Goal: Use online tool/utility: Utilize a website feature to perform a specific function

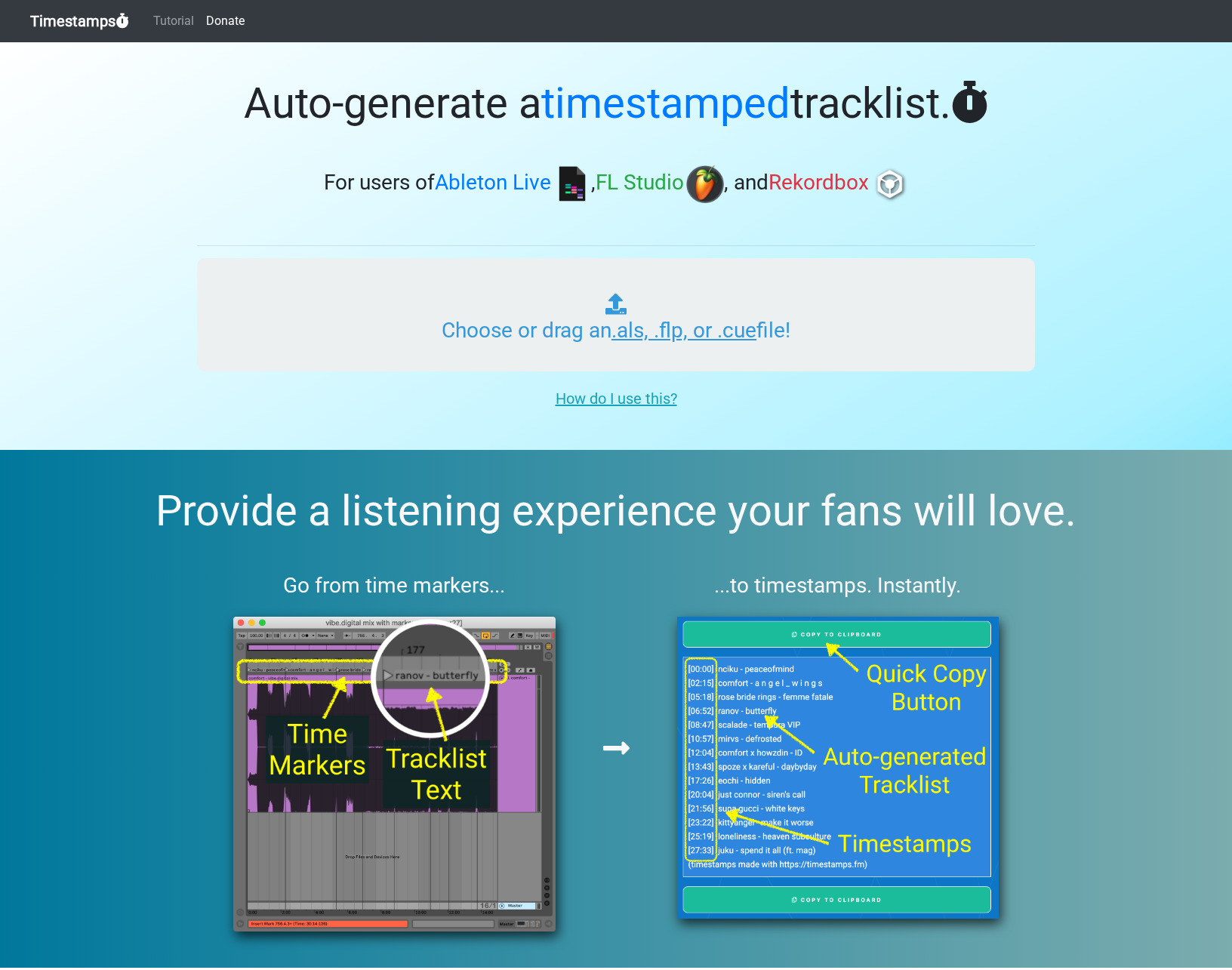
click at [421, 325] on input "Choose or drag an .als, .flp, or .cue file!" at bounding box center [616, 315] width 838 height 114
type input "C:\fakepath\Eternal Dawn 131.als"
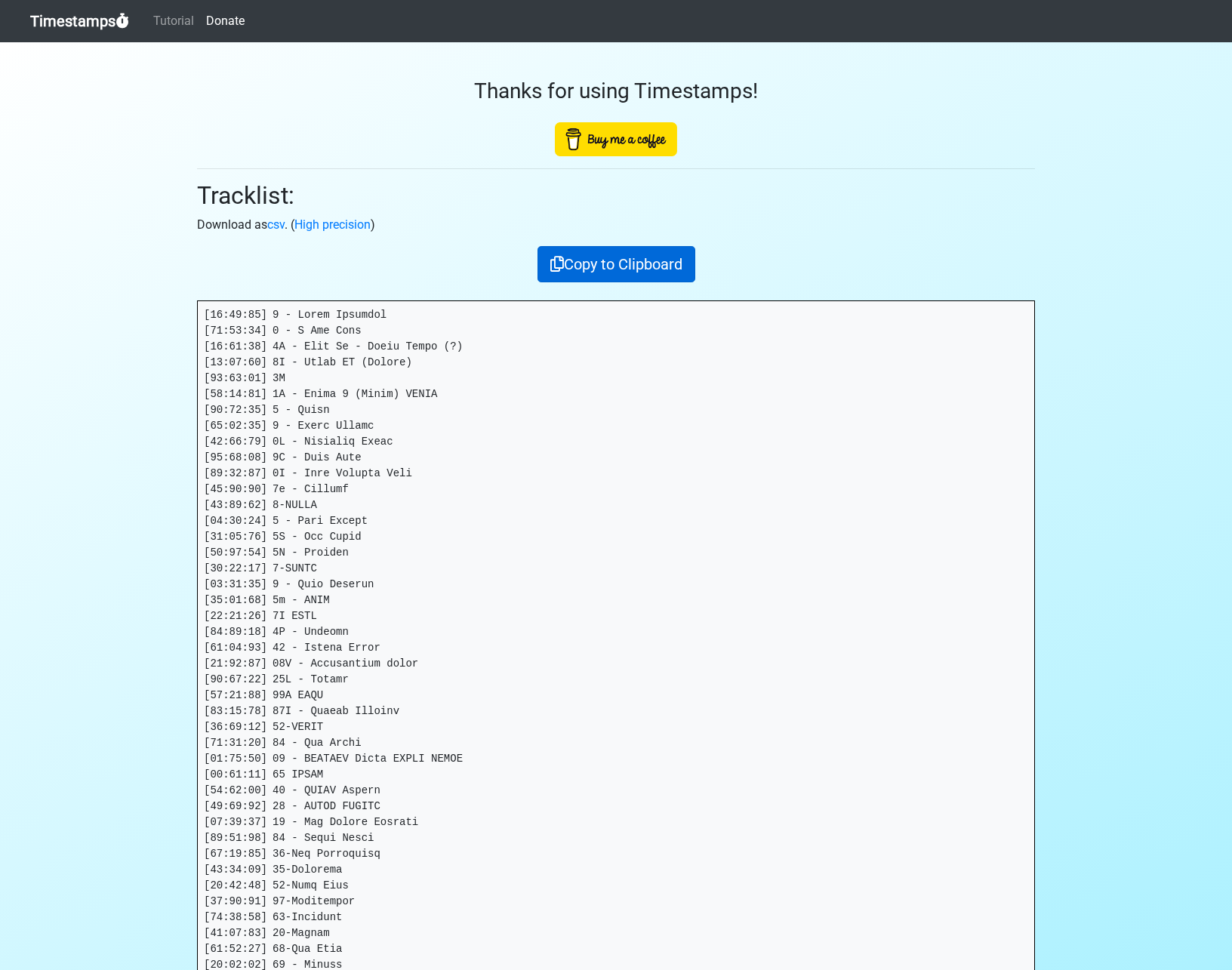
click at [599, 264] on button "Copy to Clipboard" at bounding box center [616, 264] width 158 height 37
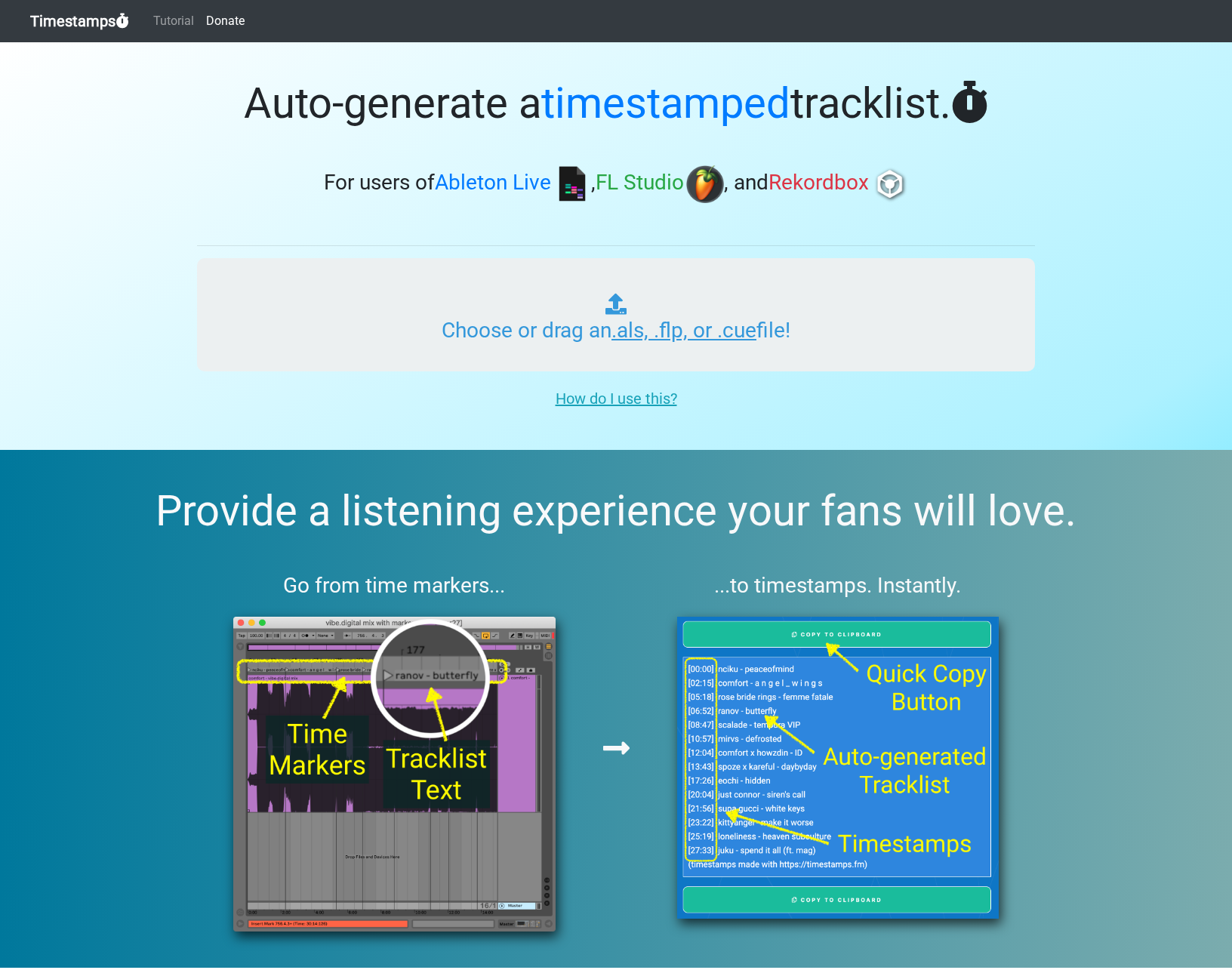
click at [537, 300] on input "Choose or drag an .als, .flp, or .cue file!" at bounding box center [616, 315] width 838 height 114
type input "C:\fakepath\Eternal Dawn 131.als"
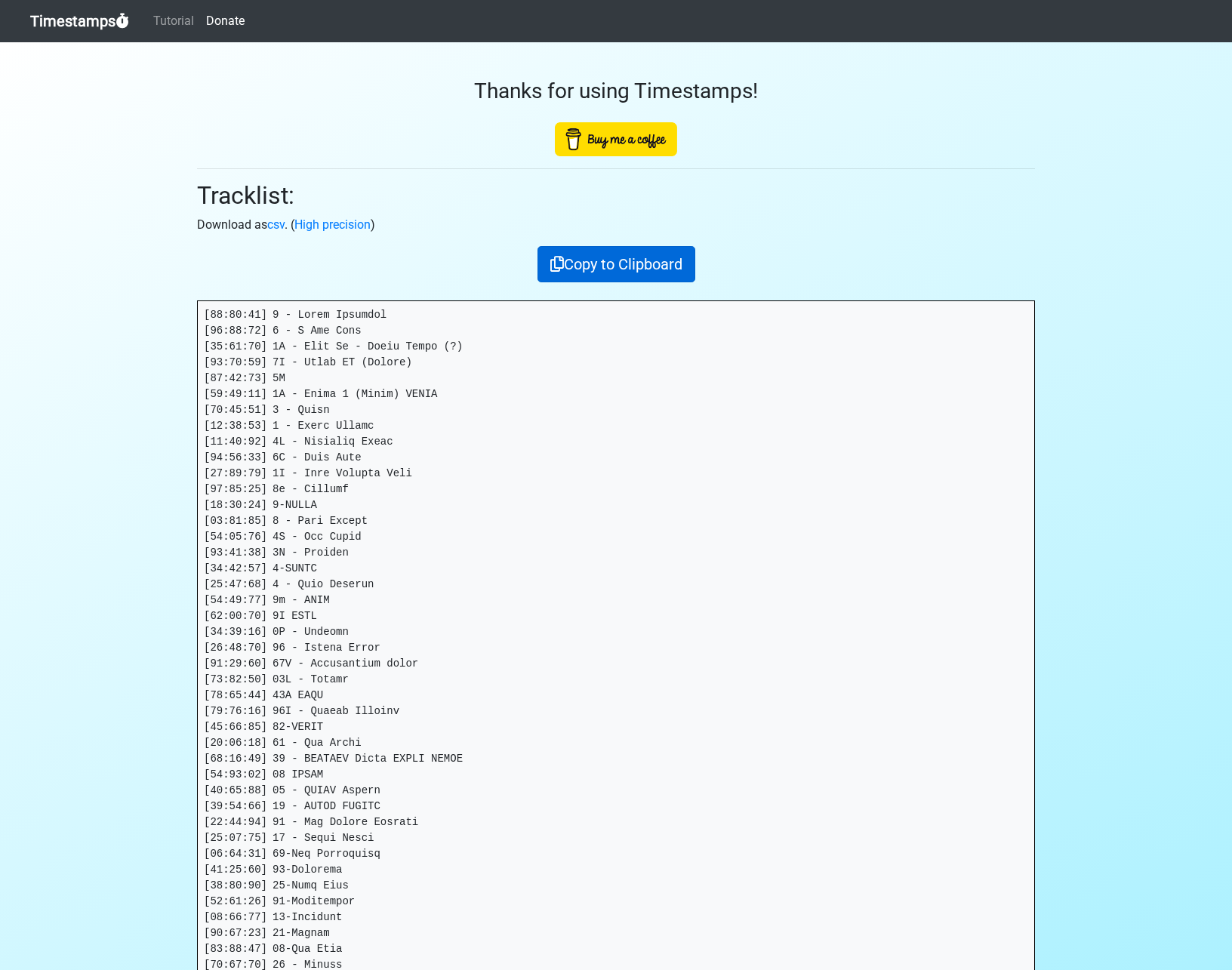
click at [631, 276] on button "Copy to Clipboard" at bounding box center [616, 264] width 158 height 37
